Goal: Find specific page/section: Find specific page/section

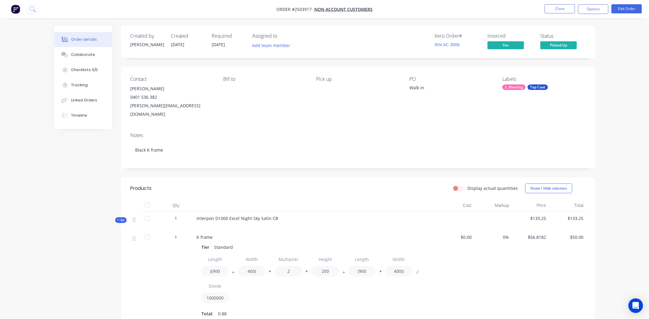
scroll to position [144, 0]
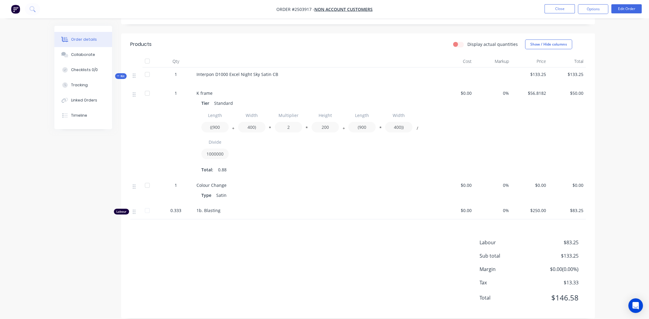
click at [299, 246] on div "Labour $83.25 Sub total $133.25 Margin $0.00 ( 0.00 %) Tax $13.33 Total $146.58" at bounding box center [358, 274] width 456 height 70
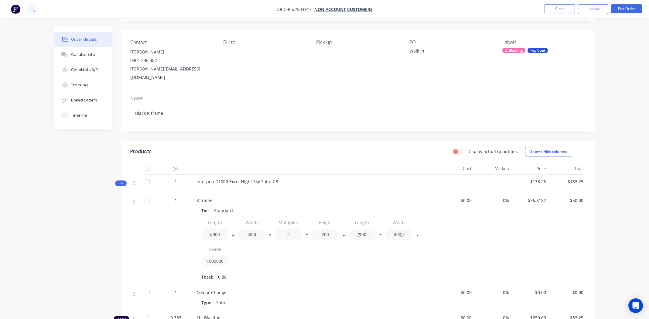
scroll to position [0, 0]
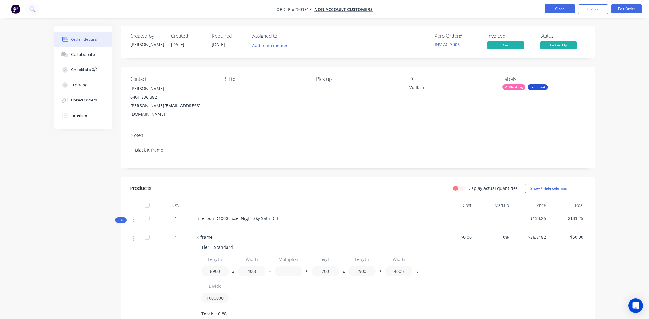
click at [555, 7] on button "Close" at bounding box center [560, 8] width 30 height 9
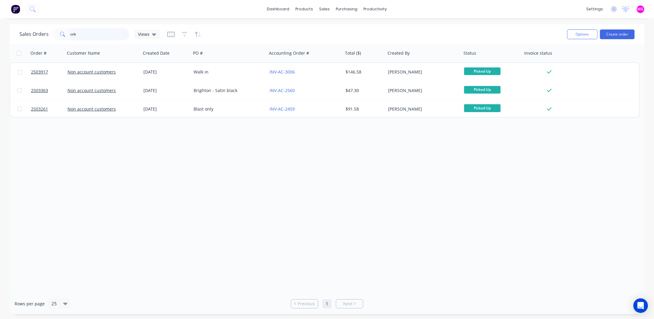
click at [89, 29] on input "crit" at bounding box center [99, 34] width 59 height 12
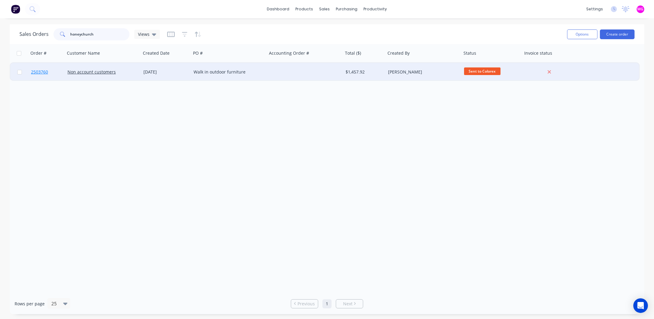
type input "honeychurch"
click at [39, 71] on span "2503760" at bounding box center [39, 72] width 17 height 6
